Goal: Information Seeking & Learning: Learn about a topic

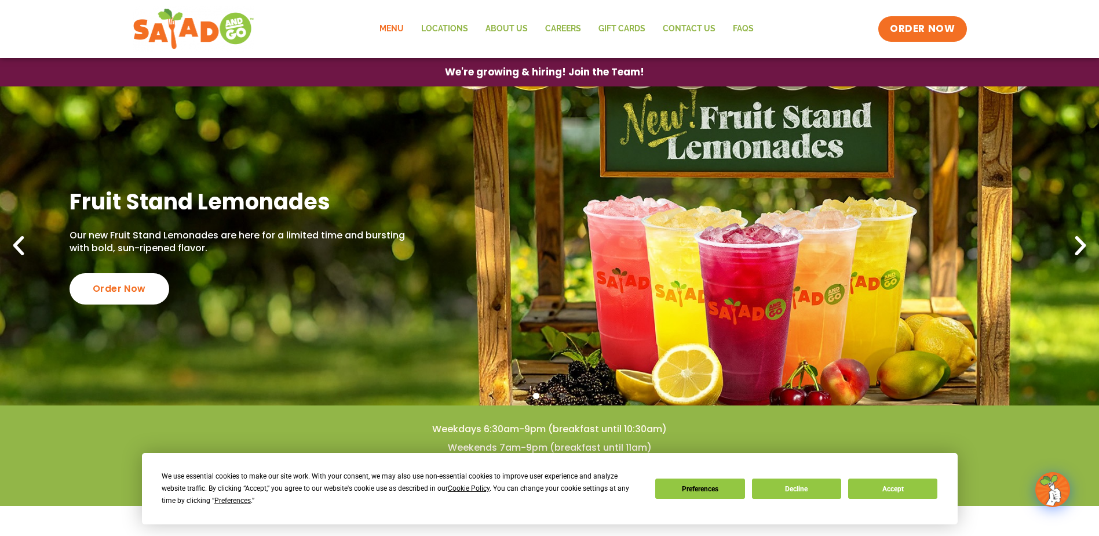
click at [398, 34] on link "Menu" at bounding box center [392, 29] width 42 height 27
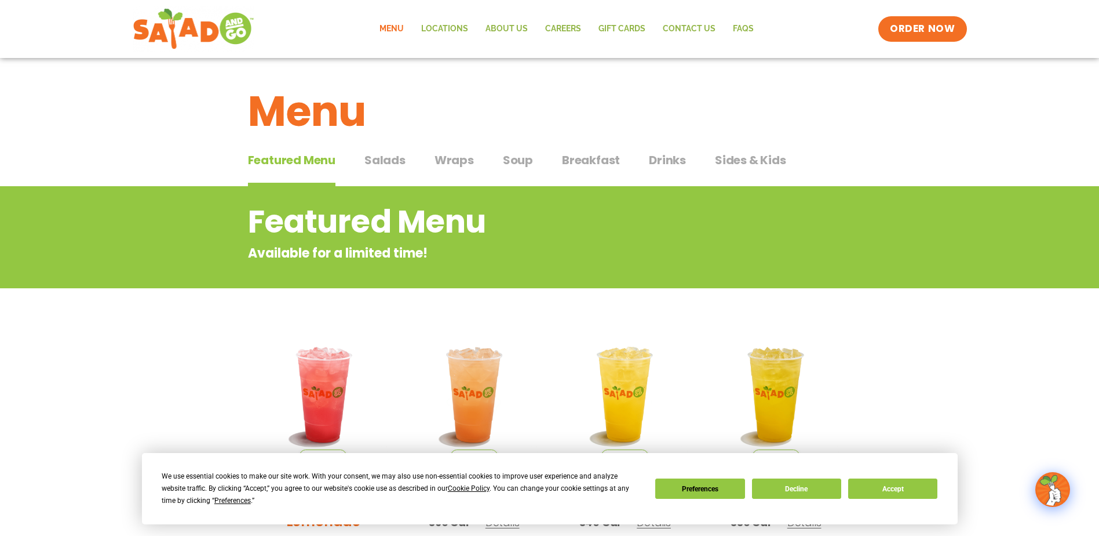
click at [381, 166] on span "Salads" at bounding box center [385, 159] width 41 height 17
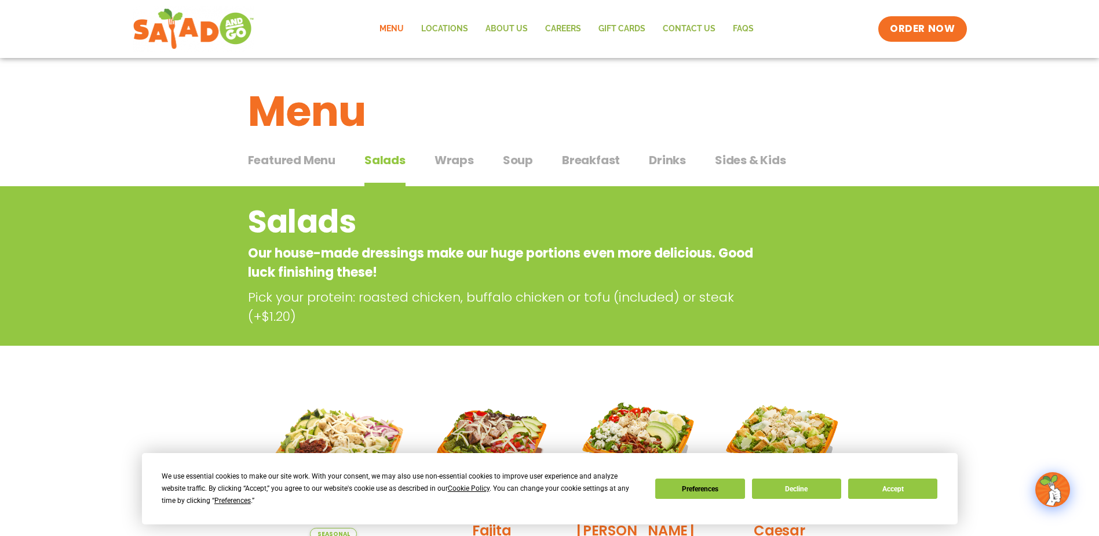
click at [428, 165] on div "Featured Menu Featured Menu Salads Salads Wraps Wraps Soup Soup Breakfast Break…" at bounding box center [550, 166] width 604 height 39
click at [445, 165] on span "Wraps" at bounding box center [454, 159] width 39 height 17
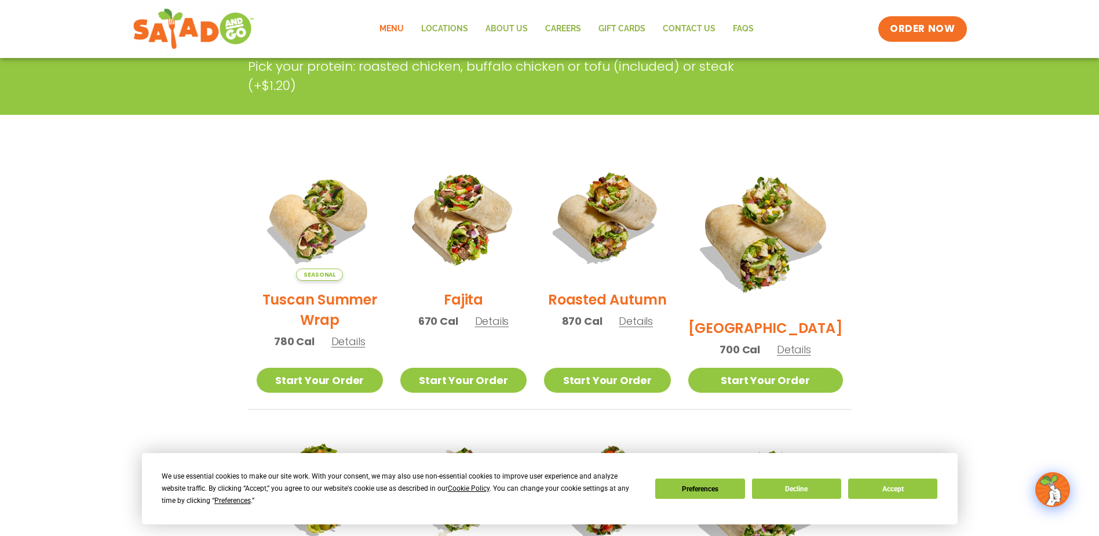
scroll to position [232, 0]
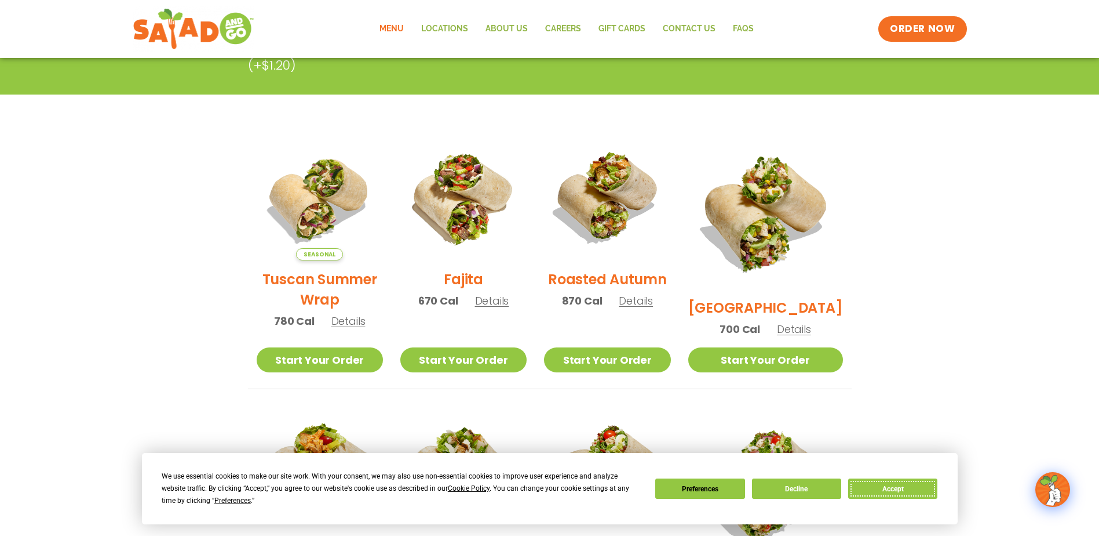
click at [906, 486] on button "Accept" at bounding box center [892, 488] width 89 height 20
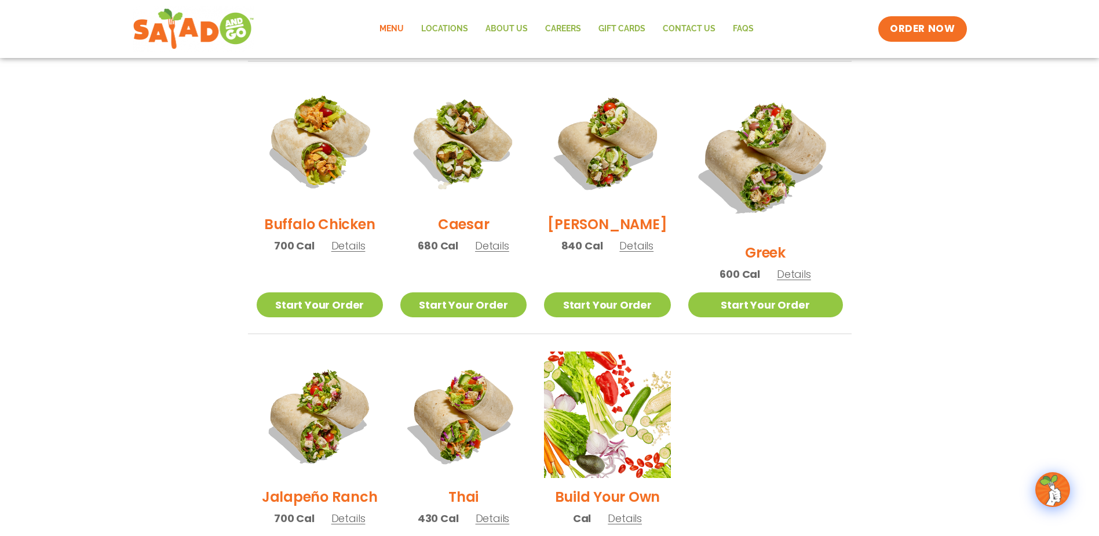
scroll to position [638, 0]
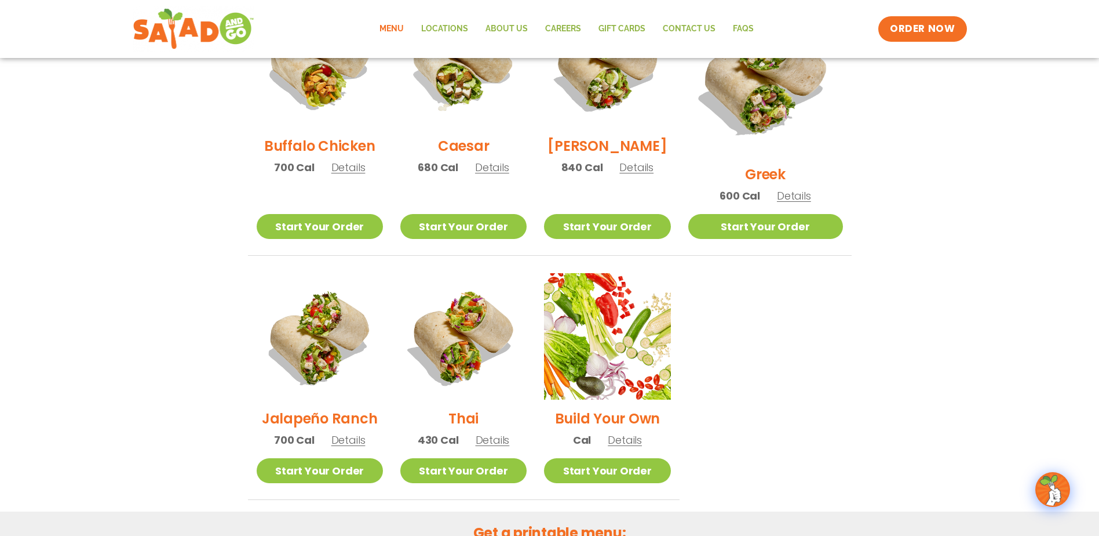
click at [320, 408] on h2 "Jalapeño Ranch" at bounding box center [320, 418] width 116 height 20
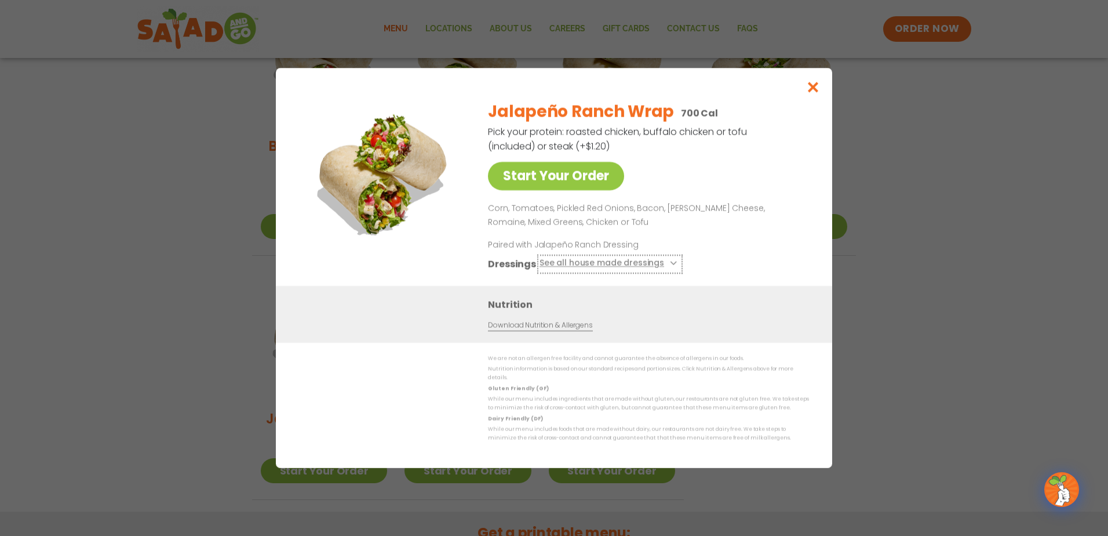
click at [670, 265] on icon at bounding box center [672, 263] width 5 height 5
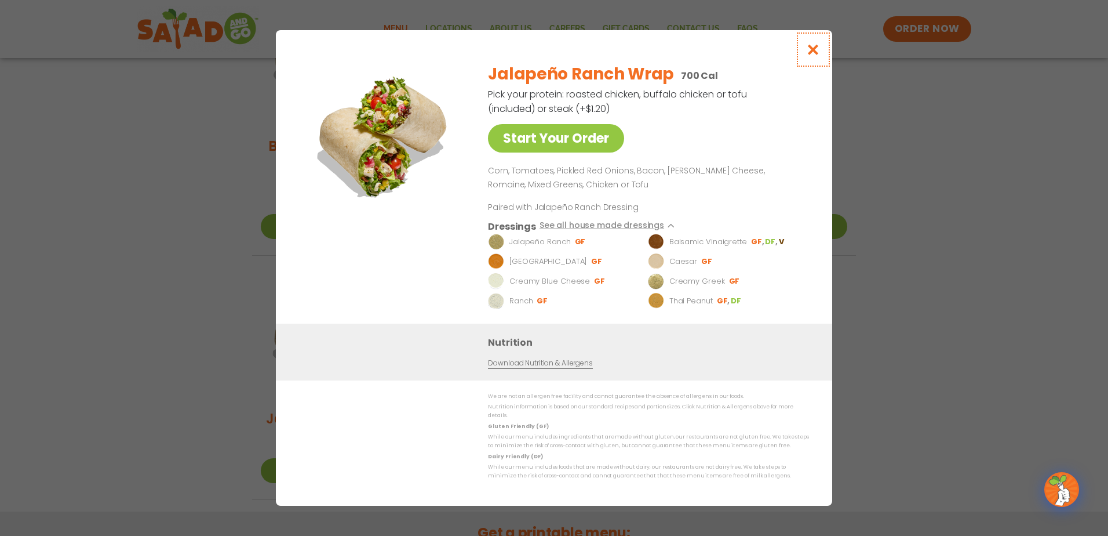
click at [816, 56] on icon "Close modal" at bounding box center [813, 49] width 14 height 12
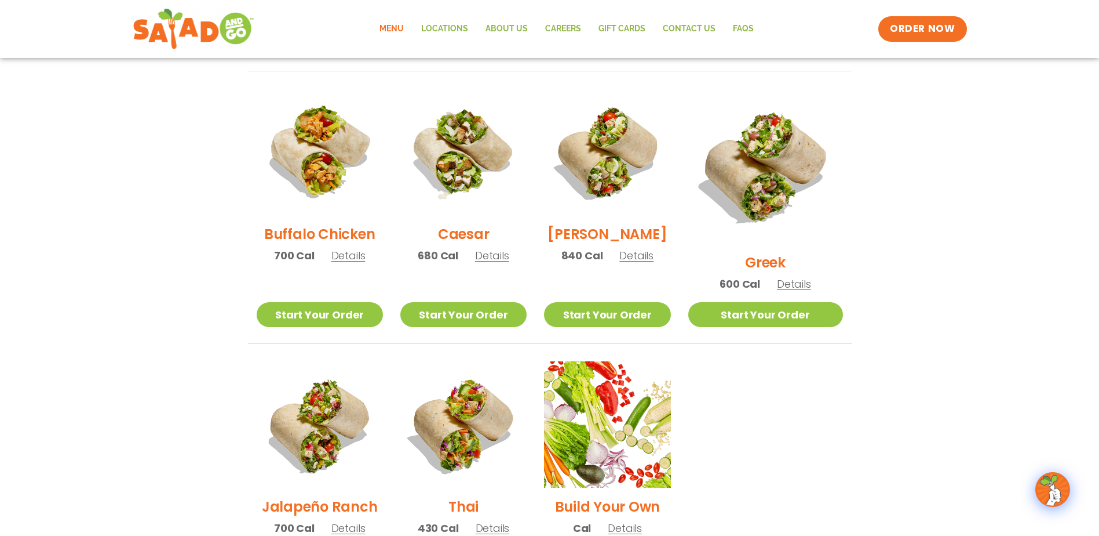
scroll to position [529, 0]
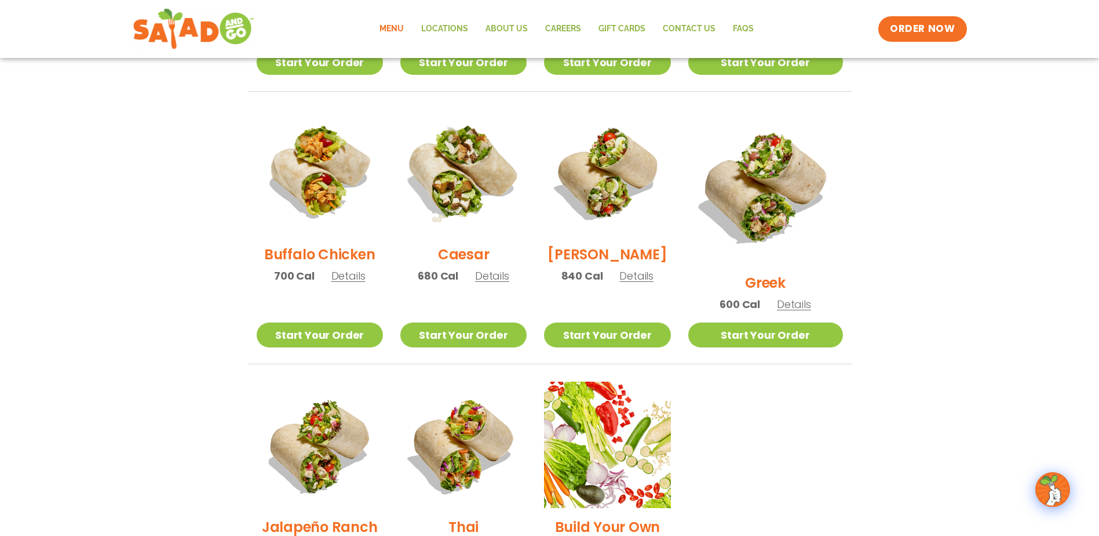
click at [466, 187] on img at bounding box center [463, 172] width 148 height 148
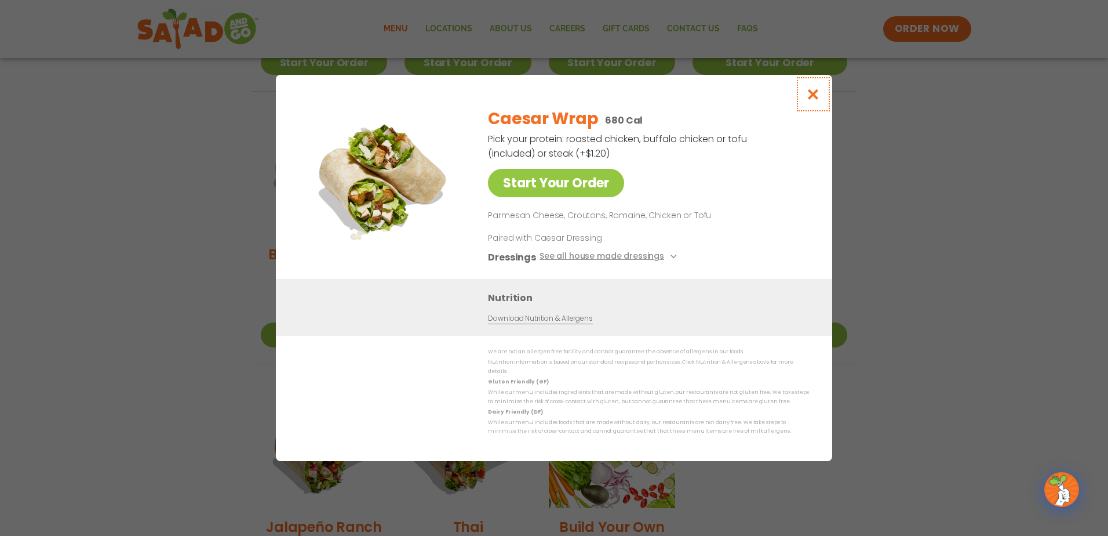
drag, startPoint x: 807, startPoint y: 103, endPoint x: 845, endPoint y: 63, distance: 55.3
click at [807, 100] on icon "Close modal" at bounding box center [813, 94] width 14 height 12
